Goal: Task Accomplishment & Management: Complete application form

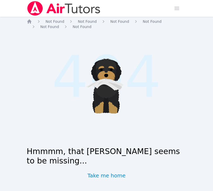
click at [38, 10] on img at bounding box center [64, 8] width 74 height 15
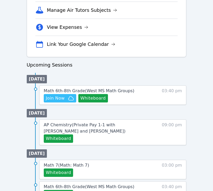
scroll to position [199, 0]
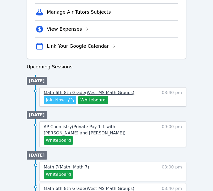
click at [54, 93] on span "Math 6th-8th Grade ( West MS Math Groups )" at bounding box center [89, 92] width 91 height 5
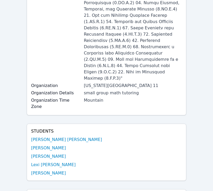
scroll to position [159, 0]
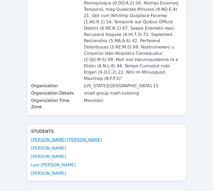
click at [46, 137] on link "[PERSON_NAME] [PERSON_NAME]" at bounding box center [66, 140] width 71 height 6
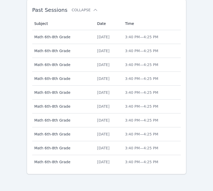
scroll to position [367, 0]
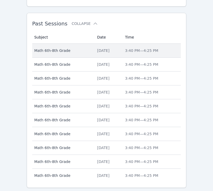
click at [70, 50] on span "Math 6th-8th Grade" at bounding box center [62, 50] width 57 height 5
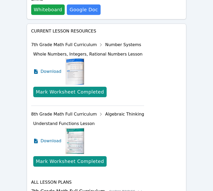
scroll to position [563, 0]
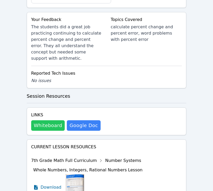
click at [52, 120] on button "Whiteboard" at bounding box center [48, 125] width 34 height 10
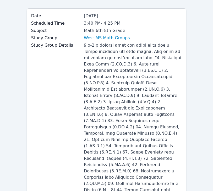
scroll to position [0, 0]
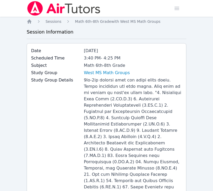
click at [35, 15] on img at bounding box center [64, 8] width 74 height 15
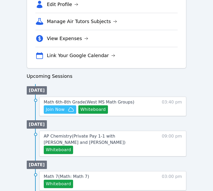
scroll to position [212, 0]
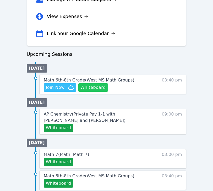
click at [96, 85] on button "Whiteboard" at bounding box center [93, 87] width 30 height 8
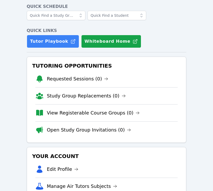
scroll to position [124, 0]
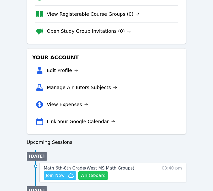
click at [85, 174] on button "Whiteboard" at bounding box center [93, 175] width 30 height 8
click at [66, 175] on span "Join Now" at bounding box center [60, 175] width 28 height 6
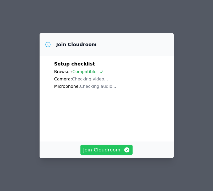
click at [99, 153] on span "Join Cloudroom" at bounding box center [106, 149] width 47 height 7
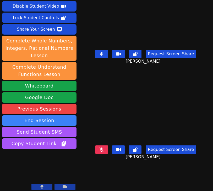
scroll to position [19, 0]
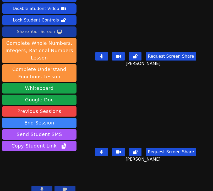
click at [25, 30] on div "Share Your Screen" at bounding box center [36, 31] width 38 height 8
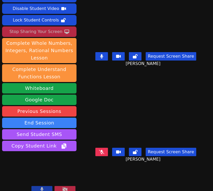
click at [38, 33] on div "Stop Sharing Your Screen" at bounding box center [35, 31] width 53 height 8
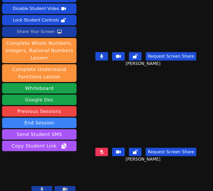
click at [103, 58] on icon at bounding box center [101, 56] width 3 height 4
click at [102, 60] on button at bounding box center [101, 56] width 13 height 8
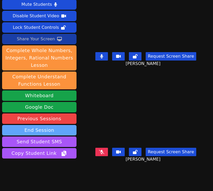
click at [57, 125] on button "End Session" at bounding box center [39, 130] width 74 height 10
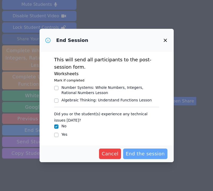
click at [135, 150] on span "End the session" at bounding box center [145, 153] width 39 height 7
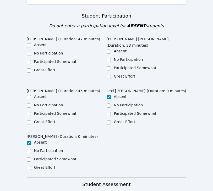
scroll to position [283, 0]
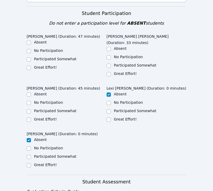
click at [48, 65] on label "Great Effort!" at bounding box center [45, 67] width 23 height 4
click at [31, 66] on input "Great Effort!" at bounding box center [29, 68] width 4 height 4
checkbox input "true"
click at [117, 71] on label "Great Effort!" at bounding box center [125, 73] width 23 height 4
click at [111, 72] on input "Great Effort!" at bounding box center [109, 74] width 4 height 4
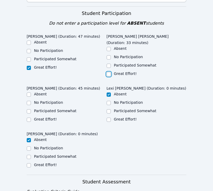
checkbox input "true"
click at [47, 116] on div "Great Effort!" at bounding box center [67, 119] width 80 height 6
click at [47, 116] on div "Great Effort!" at bounding box center [45, 118] width 23 height 5
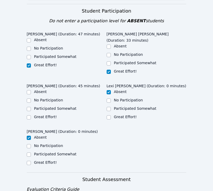
click at [45, 115] on label "Great Effort!" at bounding box center [45, 117] width 23 height 4
click at [31, 115] on input "Great Effort!" at bounding box center [29, 117] width 4 height 4
checkbox input "true"
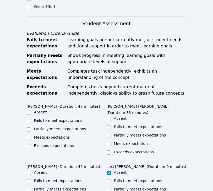
scroll to position [500, 0]
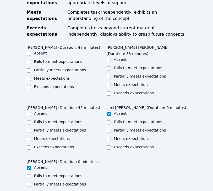
click at [41, 76] on label "Meets expectations" at bounding box center [52, 78] width 36 height 4
click at [31, 77] on input "Meets expectations" at bounding box center [29, 79] width 4 height 4
checkbox input "true"
click at [130, 57] on ul "Absent Fails to meet expectations Partially meets expectations Meets expectatio…" at bounding box center [147, 77] width 80 height 40
click at [125, 82] on label "Meets expectations" at bounding box center [132, 84] width 36 height 4
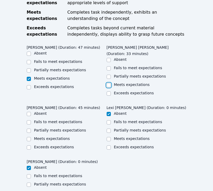
click at [111, 83] on input "Meets expectations" at bounding box center [109, 85] width 4 height 4
checkbox input "true"
click at [49, 136] on label "Meets expectations" at bounding box center [52, 138] width 36 height 4
click at [31, 137] on input "Meets expectations" at bounding box center [29, 139] width 4 height 4
checkbox input "true"
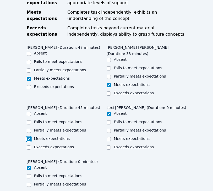
scroll to position [621, 0]
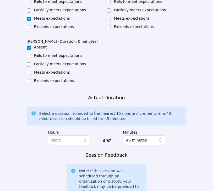
drag, startPoint x: 115, startPoint y: 170, endPoint x: 135, endPoint y: 179, distance: 21.2
drag, startPoint x: 116, startPoint y: 174, endPoint x: 140, endPoint y: 178, distance: 24.9
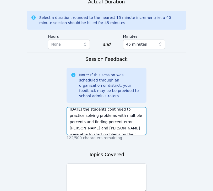
scroll to position [0, 0]
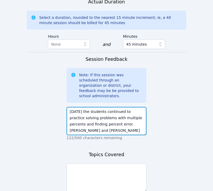
drag, startPoint x: 138, startPoint y: 69, endPoint x: 69, endPoint y: 68, distance: 68.6
click at [69, 107] on textarea "[DATE] the students continued to practice solving problems with multiple percen…" at bounding box center [106, 121] width 80 height 28
type textarea "[DATE] the students continued to practice solving problems with multiple percen…"
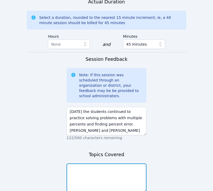
click at [94, 163] on textarea at bounding box center [106, 177] width 80 height 28
paste textarea "solving problems with multiple percents"
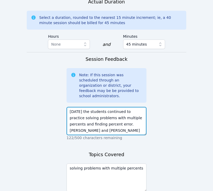
drag, startPoint x: 76, startPoint y: 74, endPoint x: 111, endPoint y: 76, distance: 34.9
click at [112, 107] on textarea "[DATE] the students continued to practice solving problems with multiple percen…" at bounding box center [106, 121] width 80 height 28
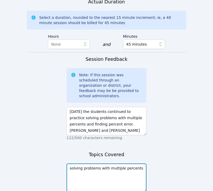
click at [145, 163] on textarea "solving problems with multiple percents" at bounding box center [106, 177] width 80 height 28
paste textarea "finding percent error"
type textarea "solving problems with multiple percents, finding percent error"
